Goal: Use online tool/utility: Use online tool/utility

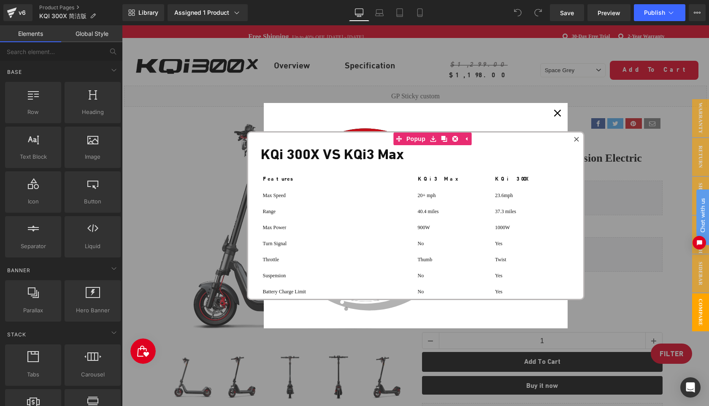
click at [575, 139] on icon at bounding box center [576, 139] width 5 height 5
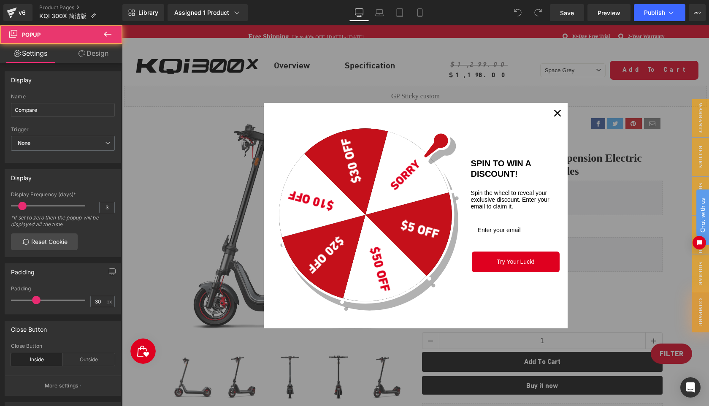
click at [556, 112] on icon "close icon" at bounding box center [557, 113] width 7 height 7
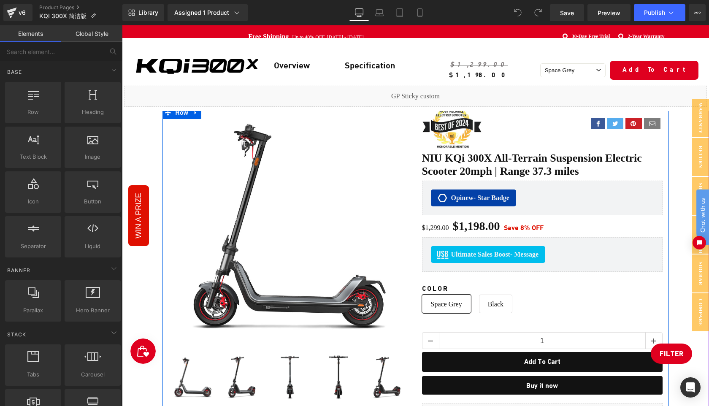
scroll to position [175, 0]
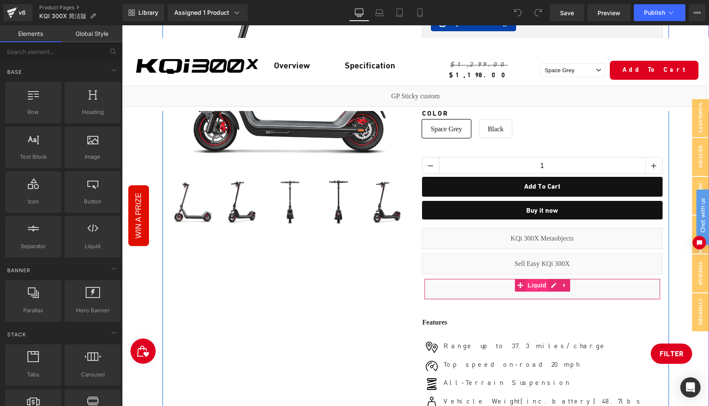
click at [543, 284] on span "Liquid" at bounding box center [537, 285] width 23 height 13
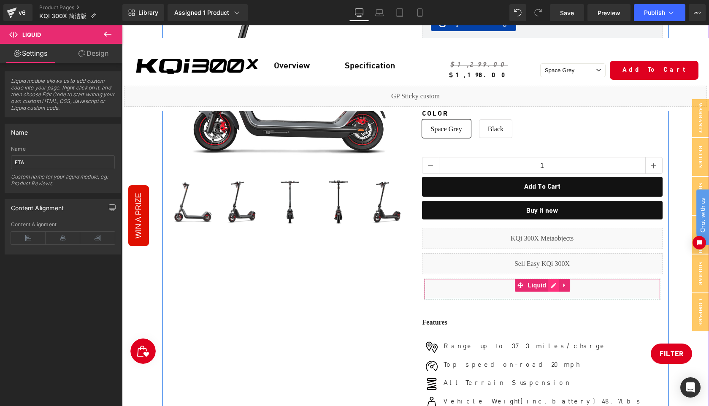
click at [555, 283] on div "Liquid" at bounding box center [542, 288] width 236 height 21
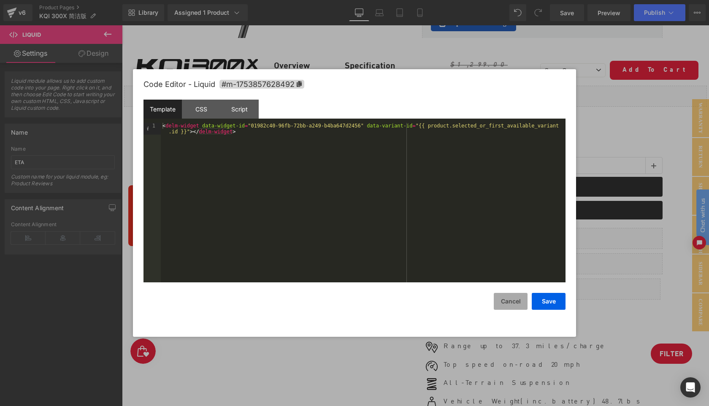
click at [512, 303] on button "Cancel" at bounding box center [511, 301] width 34 height 17
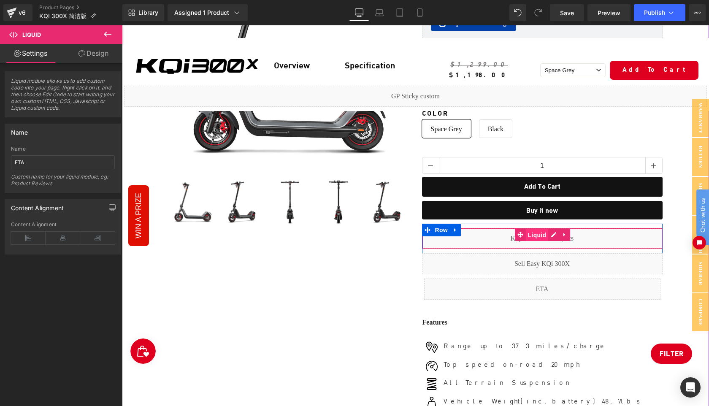
click at [537, 234] on span "Liquid" at bounding box center [537, 235] width 23 height 13
click at [553, 231] on div "Liquid" at bounding box center [542, 238] width 240 height 21
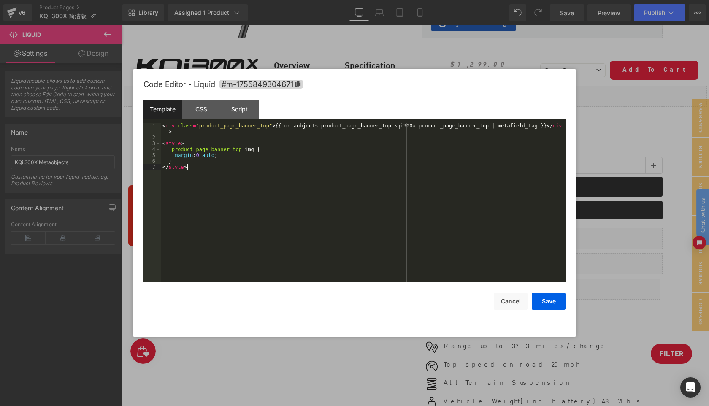
click at [324, 185] on div "< div class = "product_page_banner_top" > {{ metaobjects.product_page_banner_to…" at bounding box center [363, 211] width 405 height 177
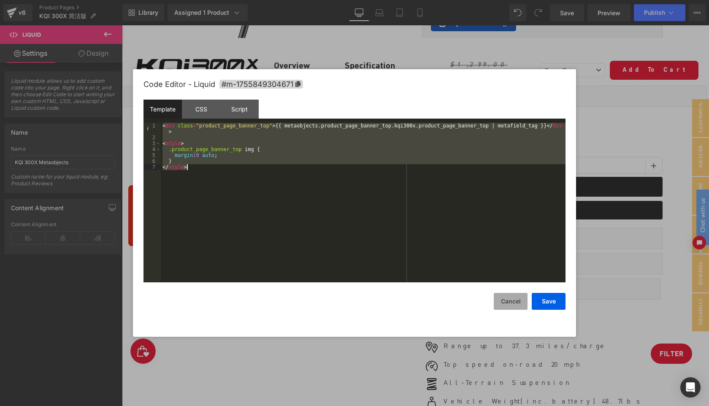
click at [517, 302] on button "Cancel" at bounding box center [511, 301] width 34 height 17
